Goal: Transaction & Acquisition: Purchase product/service

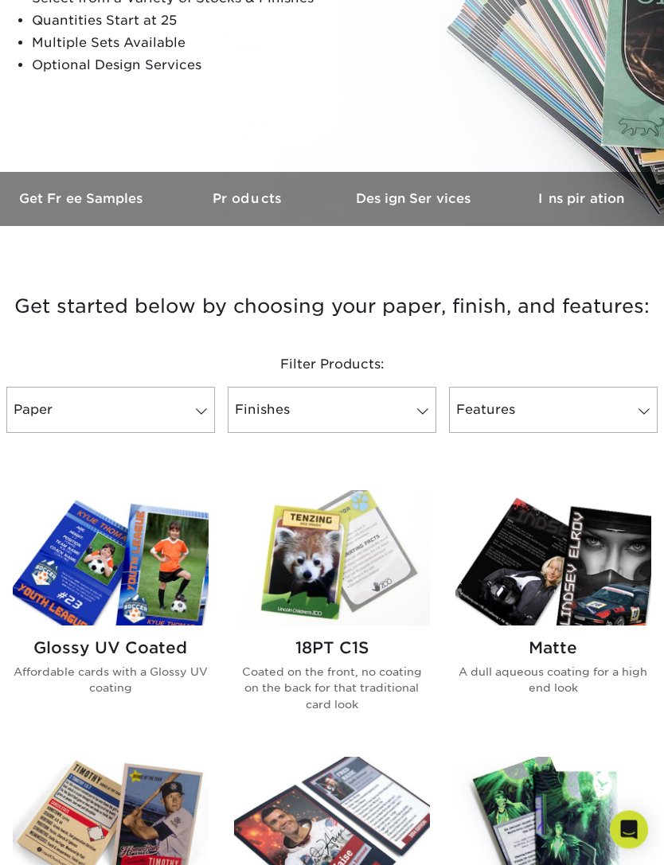
scroll to position [307, 0]
click at [162, 412] on link "Paper" at bounding box center [110, 410] width 209 height 46
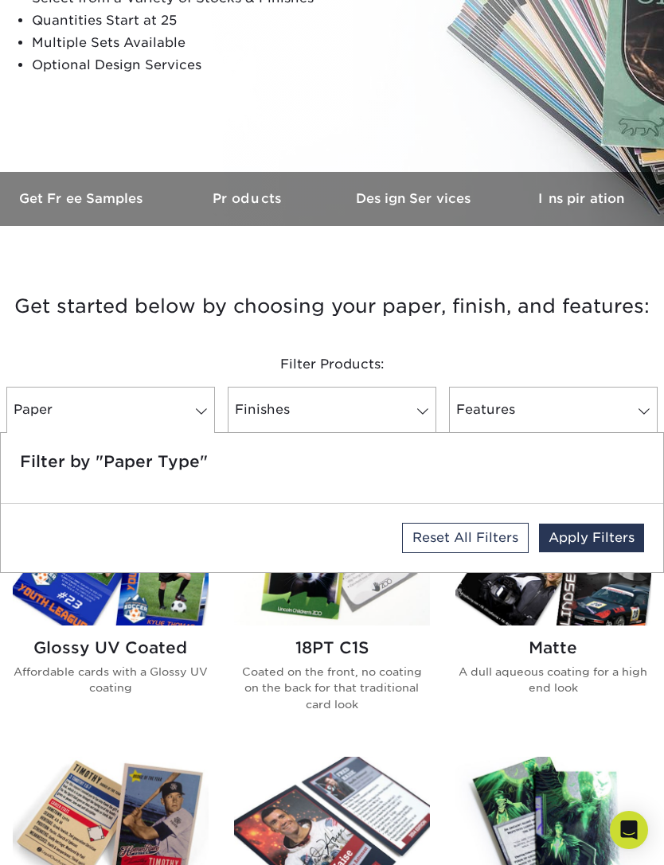
click at [424, 463] on h5 "Filter by "Paper Type"" at bounding box center [332, 461] width 624 height 19
click at [331, 413] on link "Finishes" at bounding box center [332, 410] width 209 height 46
click at [156, 616] on img at bounding box center [111, 557] width 196 height 135
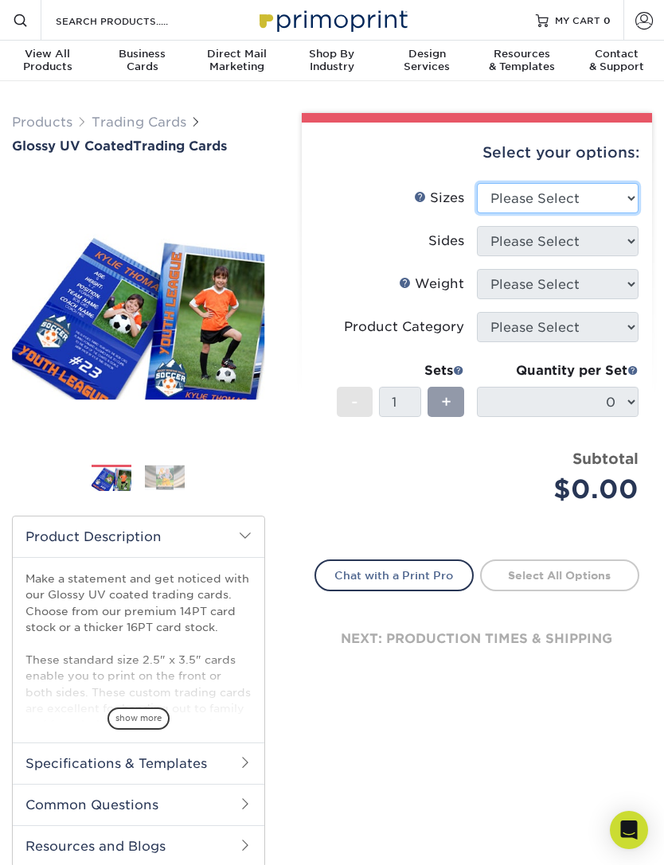
click at [615, 205] on select "Please Select 2.5" x 3.5"" at bounding box center [558, 198] width 162 height 30
select select "2.50x3.50"
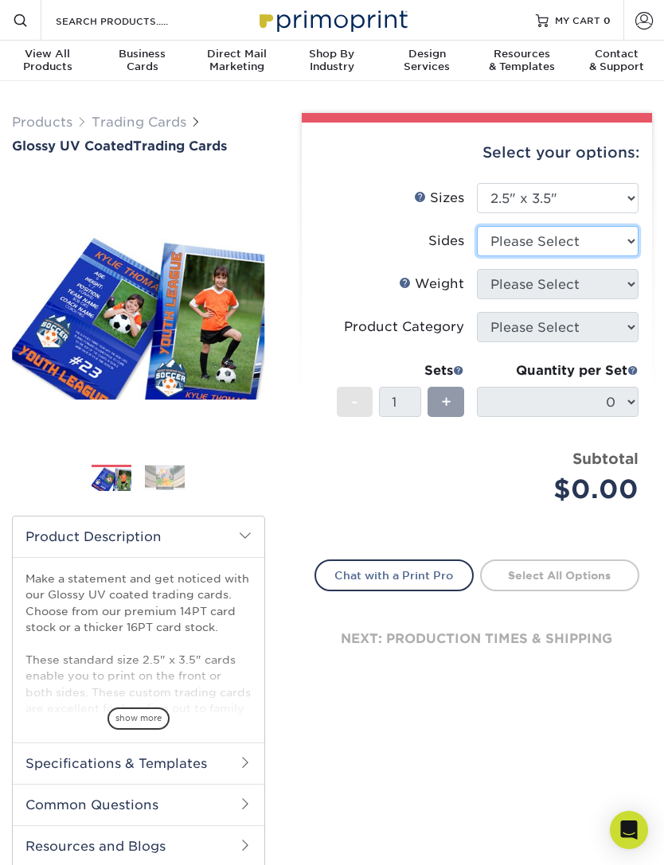
click at [593, 248] on select "Please Select Print Both Sides Print Front Only" at bounding box center [558, 241] width 162 height 30
select select "13abbda7-1d64-4f25-8bb2-c179b224825d"
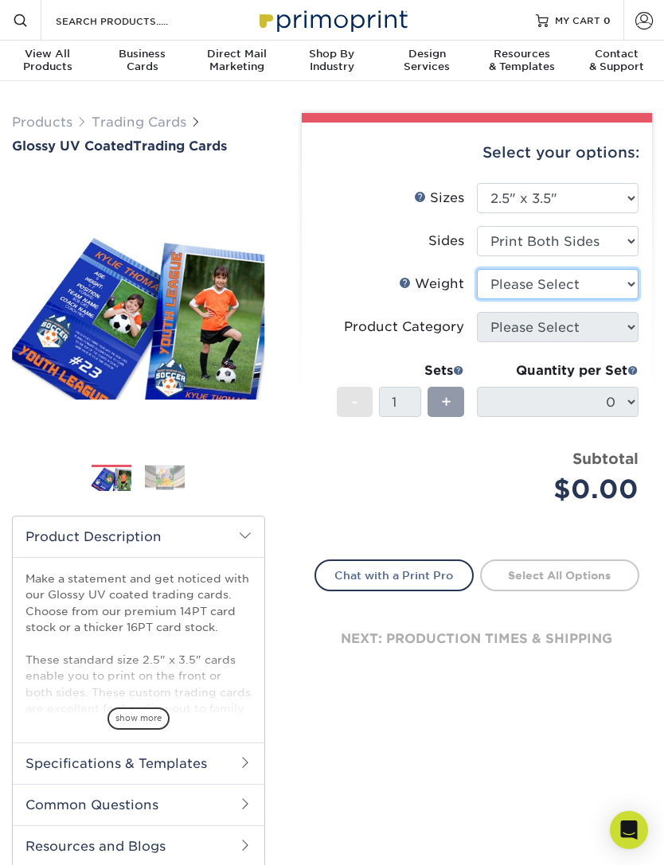
click at [599, 284] on select "Please Select 16PT 14PT 18PT C1S" at bounding box center [558, 284] width 162 height 30
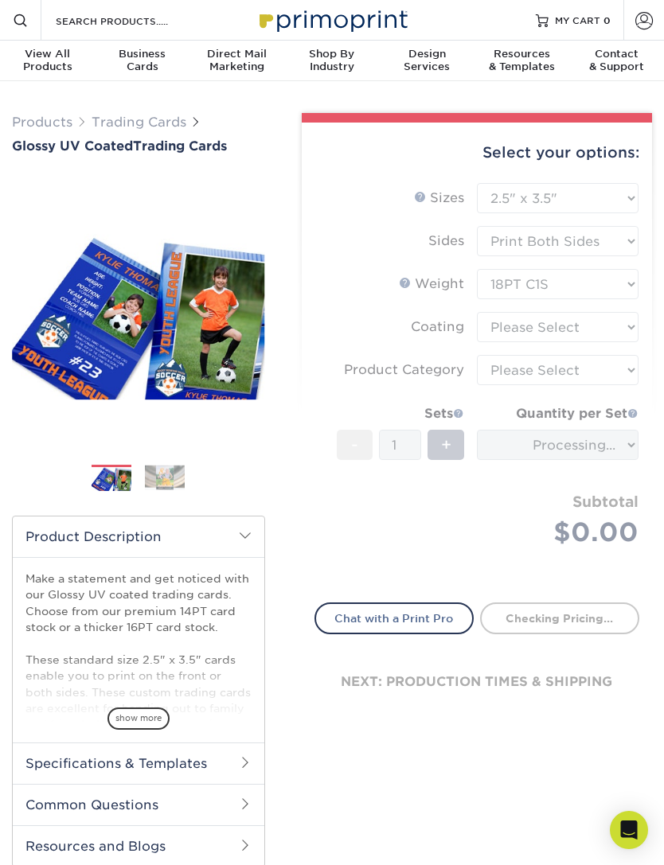
click at [131, 714] on span "show more" at bounding box center [138, 718] width 62 height 21
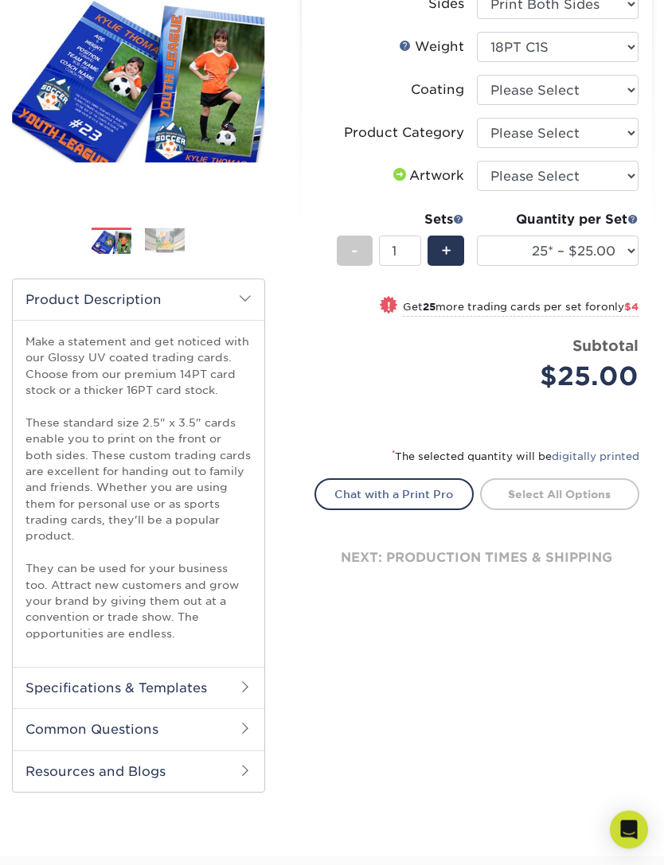
scroll to position [248, 0]
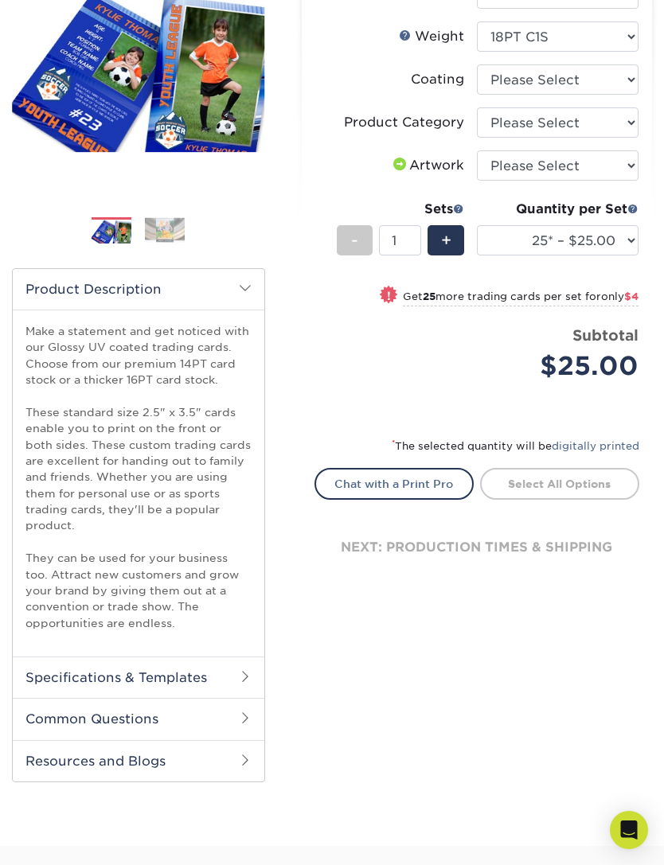
click at [237, 698] on h2 "Specifications & Templates" at bounding box center [139, 677] width 252 height 41
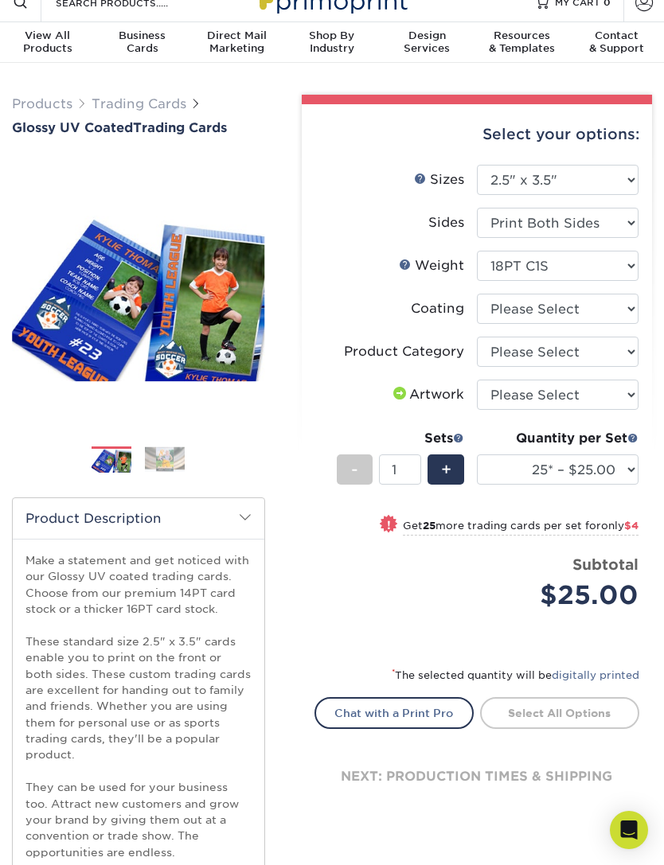
scroll to position [1, 0]
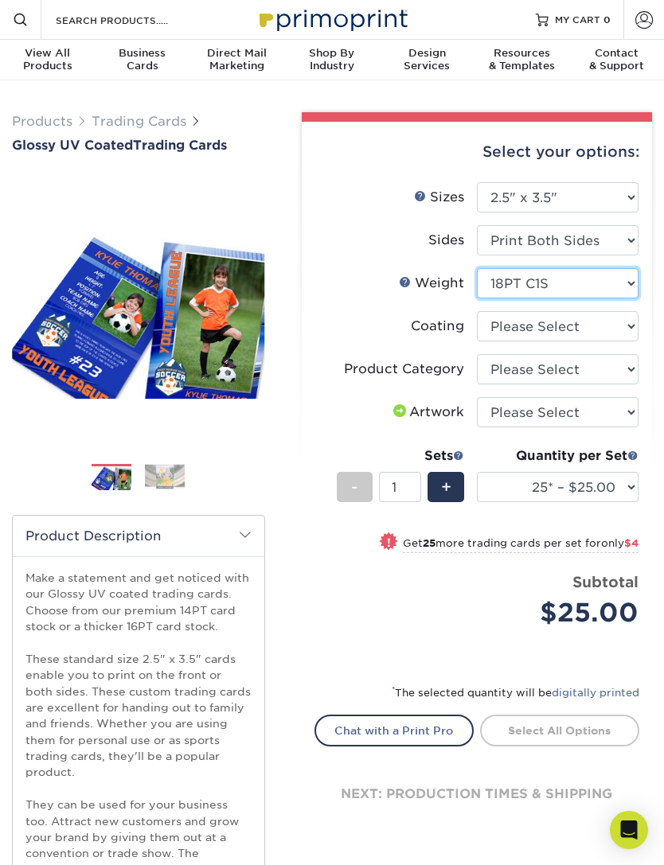
click at [602, 275] on select "Please Select 16PT 14PT 18PT C1S" at bounding box center [558, 283] width 162 height 30
select select "16PT"
select select
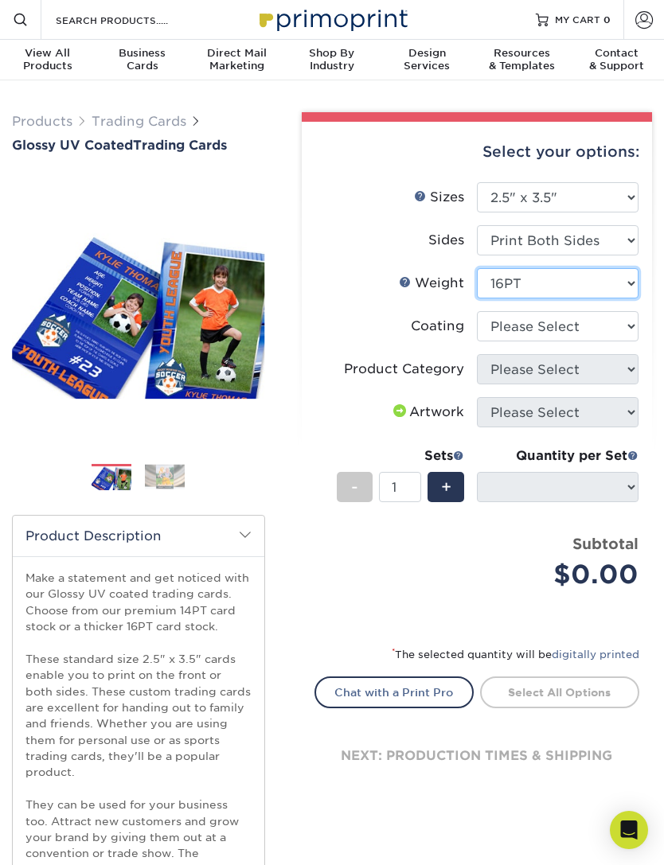
click at [601, 282] on select "Please Select 16PT 14PT 18PT C1S" at bounding box center [558, 283] width 162 height 30
select select "14PT"
select select
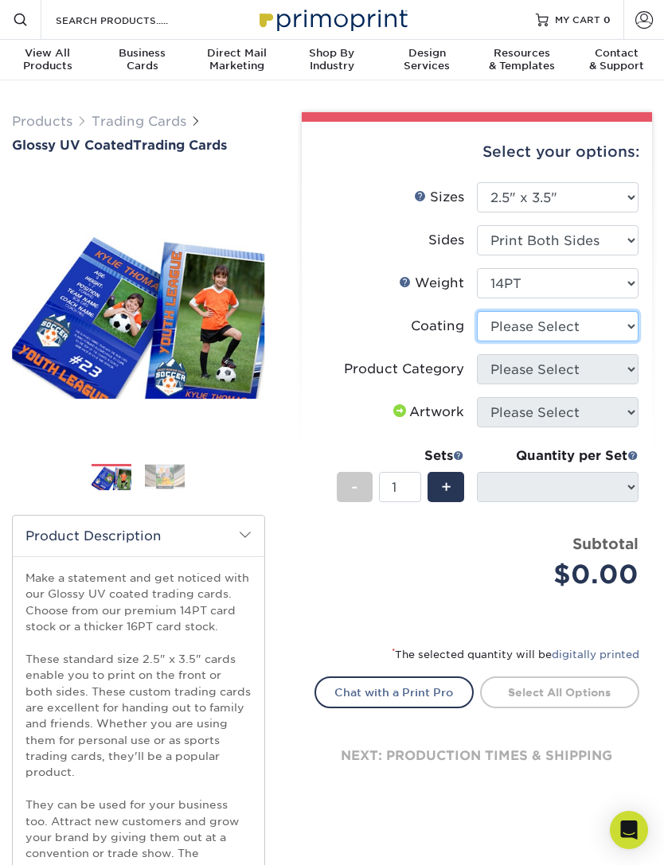
click at [580, 328] on select at bounding box center [558, 326] width 162 height 30
select select "ae367451-b2b8-45df-a344-0f05b6a12993"
select select "-1"
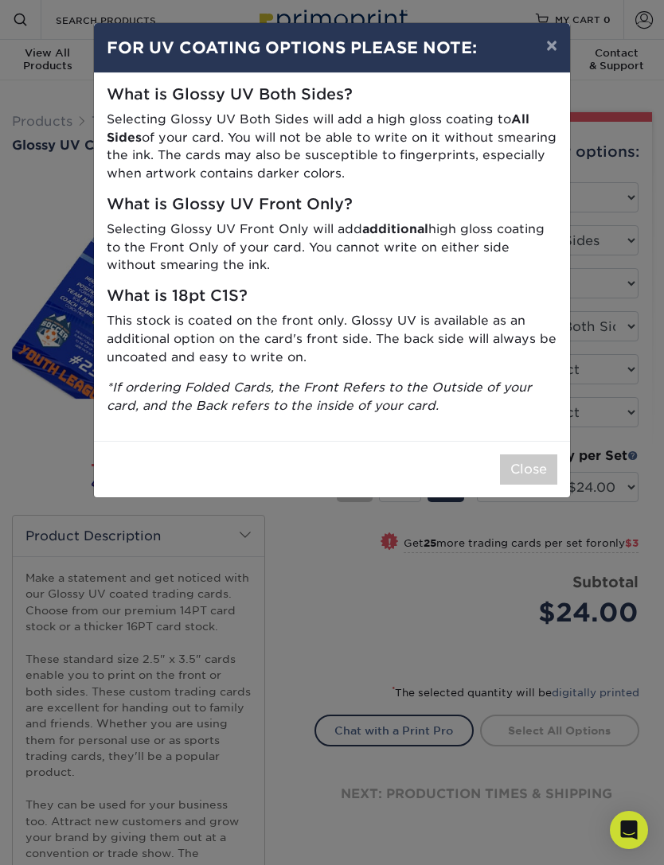
click at [525, 467] on button "Close" at bounding box center [528, 470] width 57 height 30
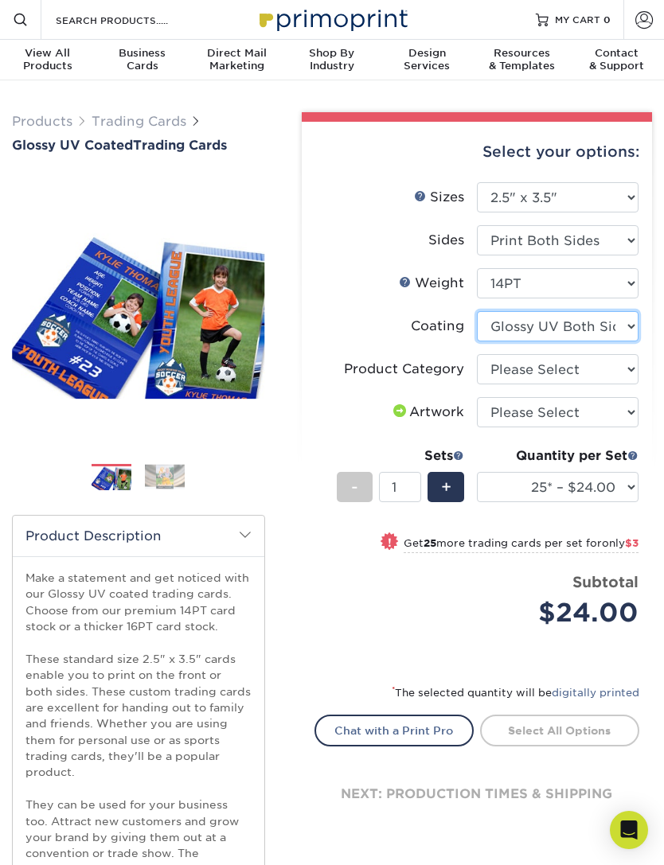
click at [600, 330] on select at bounding box center [558, 326] width 162 height 30
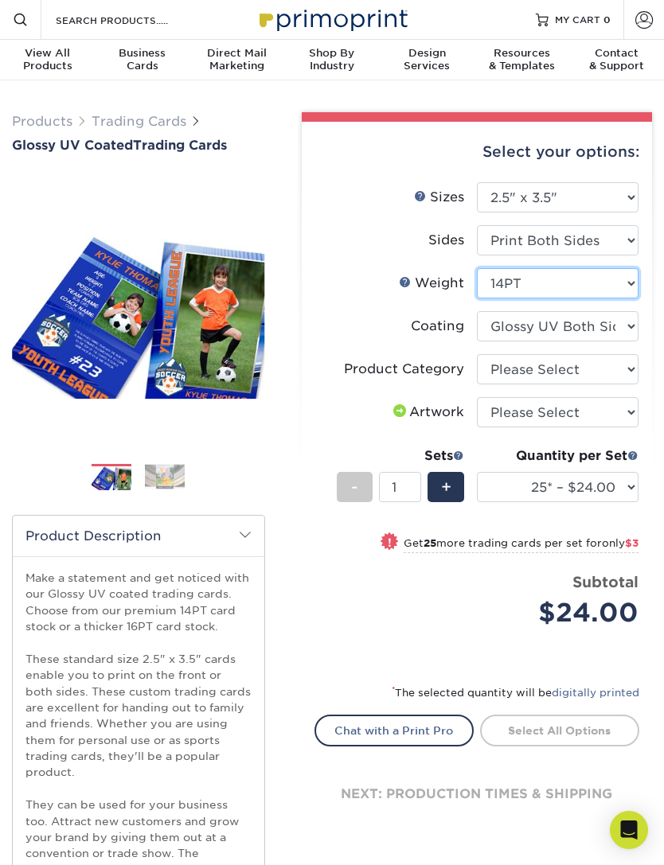
click at [600, 286] on select "Please Select 16PT 14PT 18PT C1S" at bounding box center [558, 283] width 162 height 30
select select "16PT"
select select
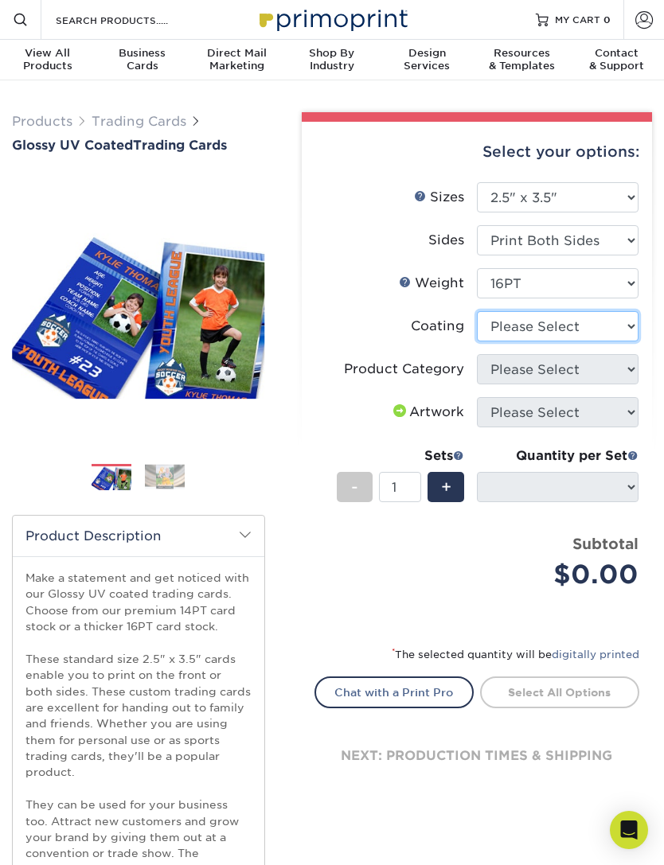
click at [609, 322] on select at bounding box center [558, 326] width 162 height 30
select select "ae367451-b2b8-45df-a344-0f05b6a12993"
select select "-1"
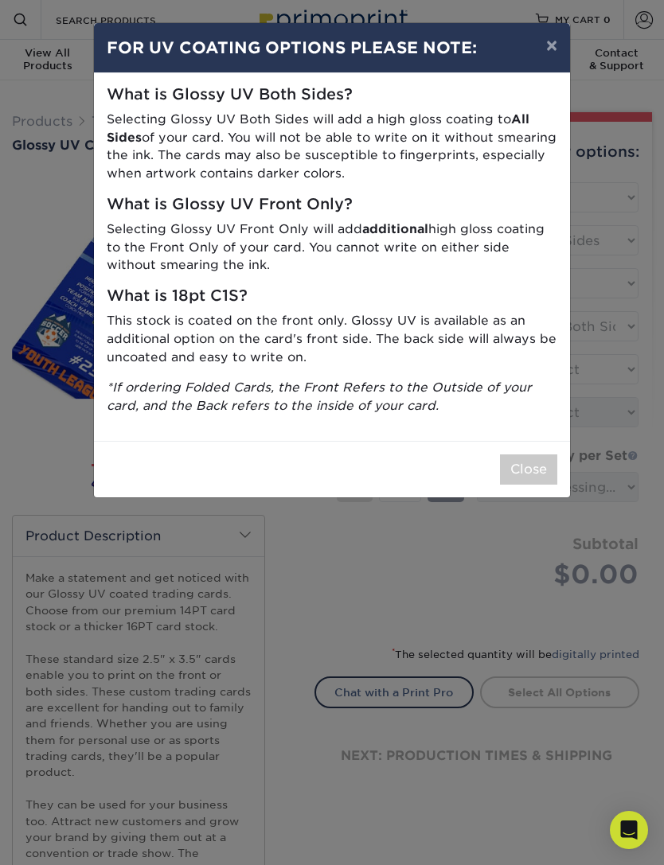
click at [540, 463] on button "Close" at bounding box center [528, 470] width 57 height 30
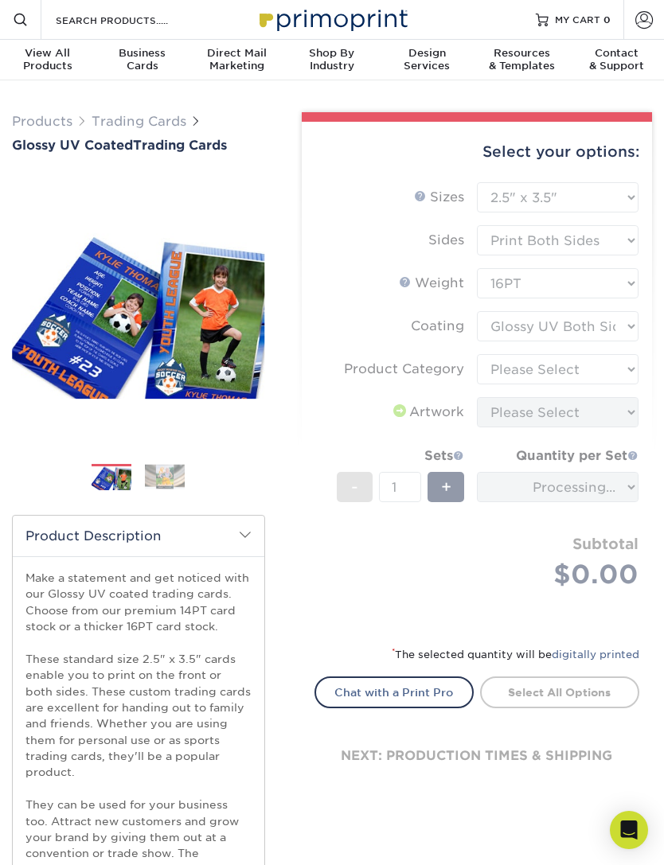
click at [608, 369] on form "Sizes Help Sizes Please Select 2.5" x 3.5" Sides Please Select 16PT - 1" at bounding box center [477, 403] width 326 height 443
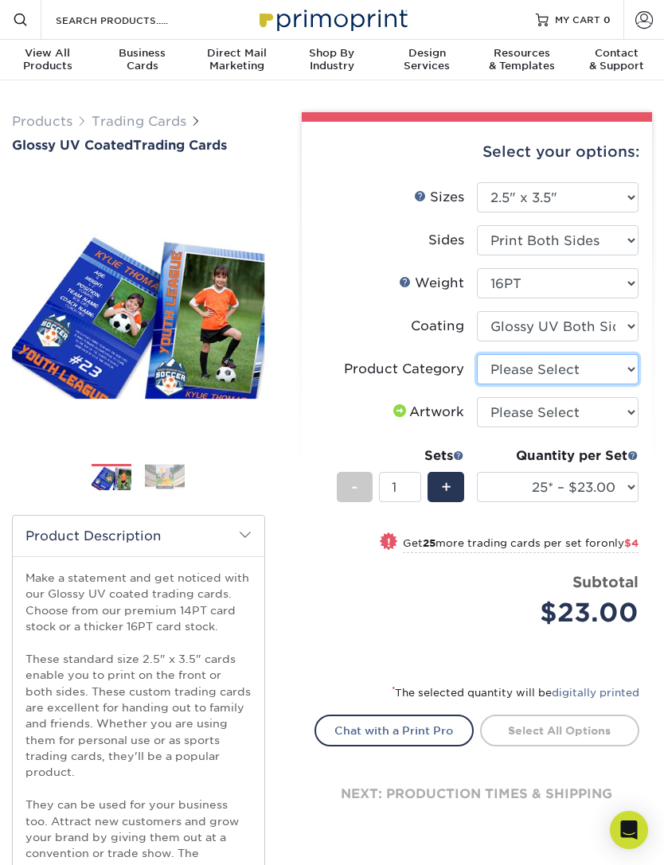
click at [600, 373] on select "Please Select Trading Cards" at bounding box center [558, 369] width 162 height 30
select select "c2f9bce9-36c2-409d-b101-c29d9d031e18"
click at [611, 418] on select "Please Select I will upload files I need a design - $100" at bounding box center [558, 412] width 162 height 30
select select "design"
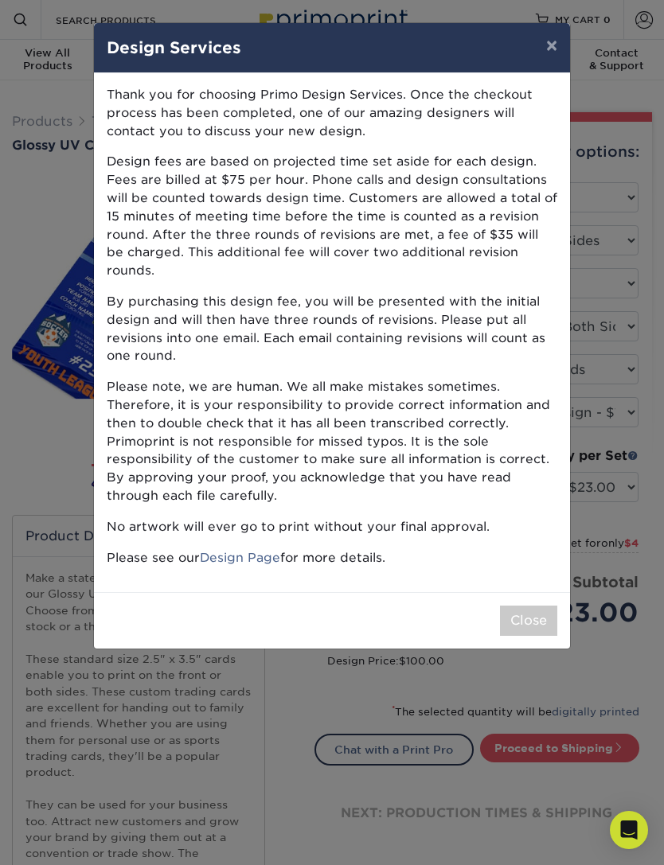
click at [525, 606] on button "Close" at bounding box center [528, 621] width 57 height 30
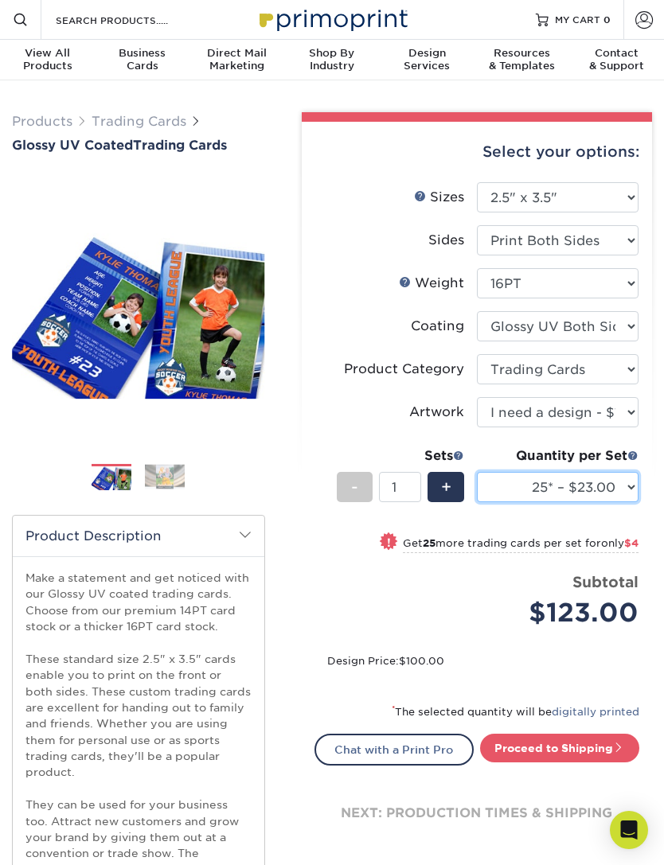
click at [623, 488] on select "25* – $23.00 50* – $27.00 75* – $33.00 100* – $37.00 250* – $47.00 500 – $58.00…" at bounding box center [558, 487] width 162 height 30
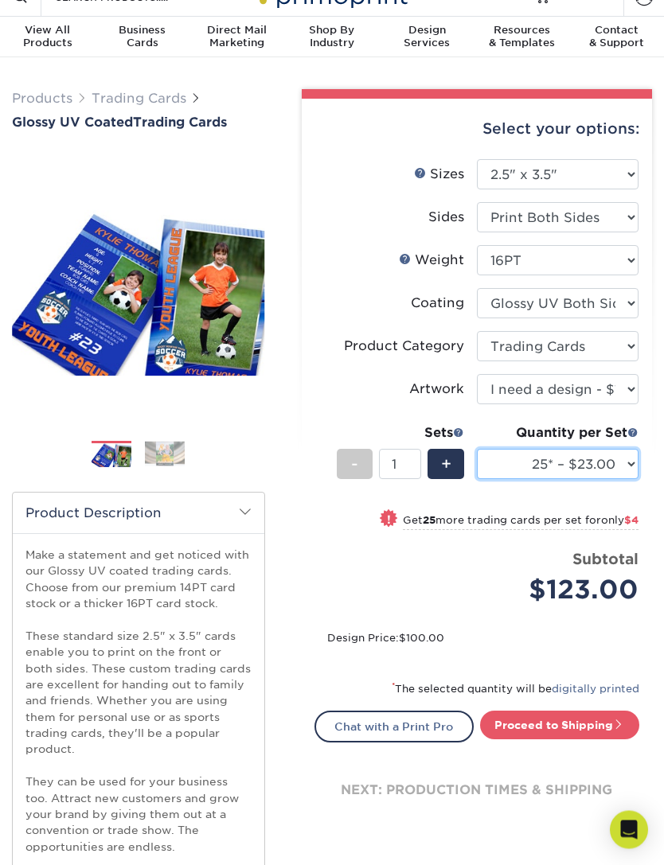
scroll to position [24, 0]
click at [439, 463] on div "+" at bounding box center [446, 464] width 36 height 30
type input "2"
